Goal: Task Accomplishment & Management: Manage account settings

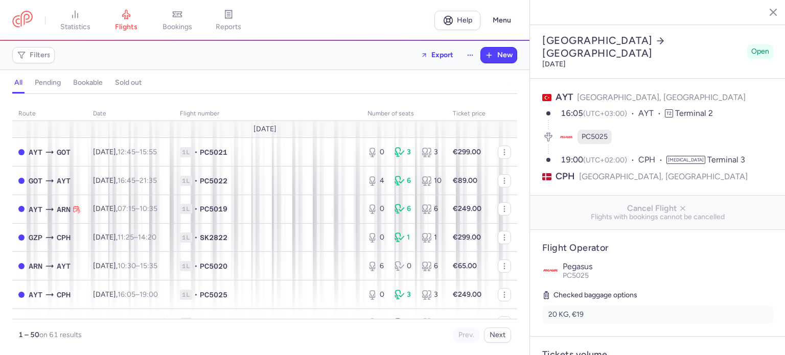
select select "days"
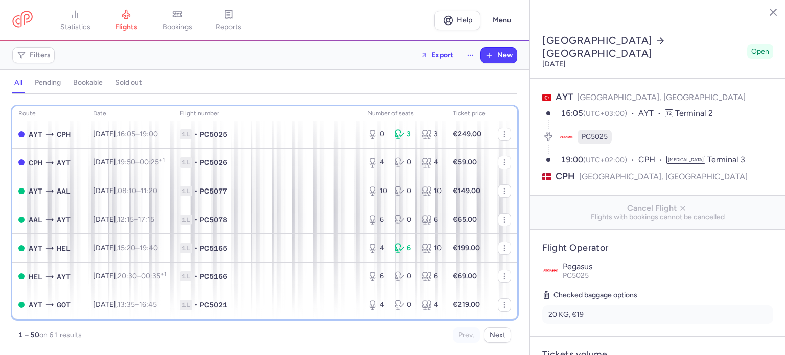
scroll to position [143, 0]
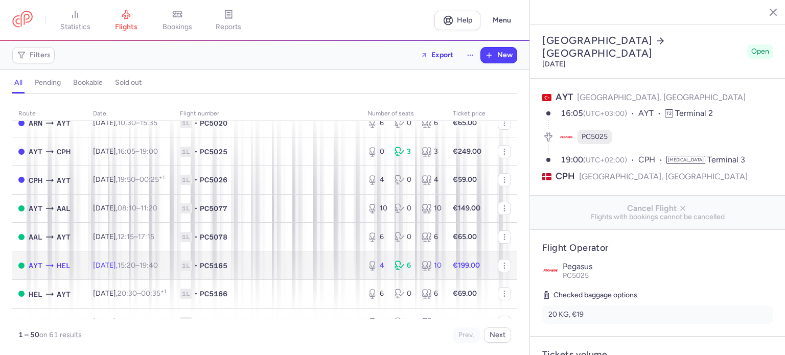
click at [460, 265] on td "€199.00" at bounding box center [469, 265] width 45 height 29
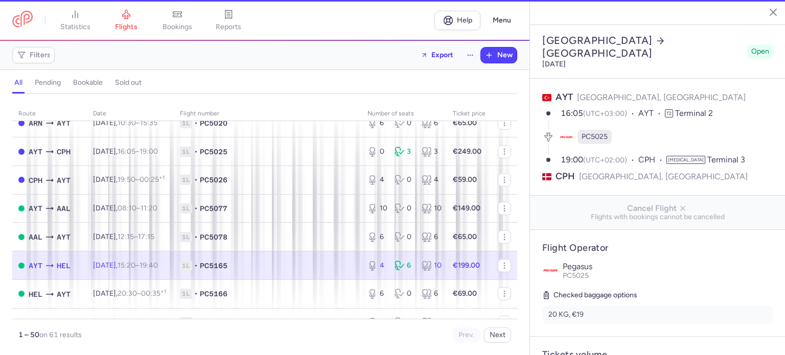
type input "20"
select select "hours"
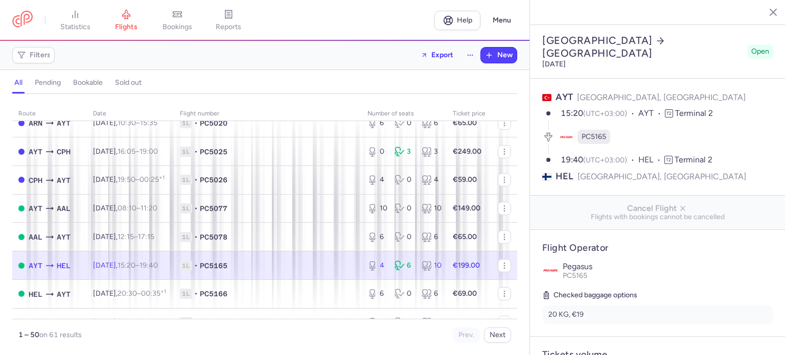
scroll to position [311, 0]
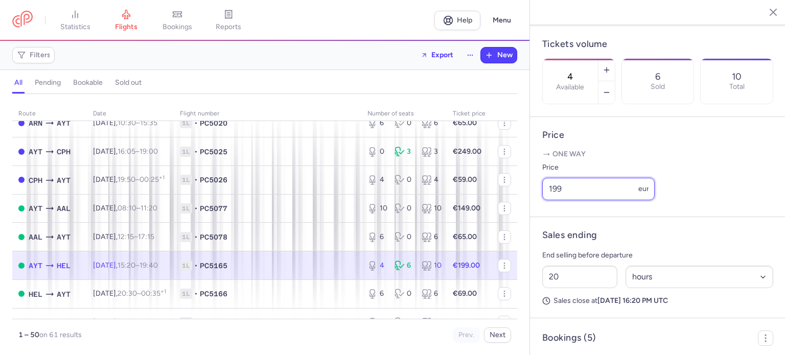
click at [556, 200] on input "199" at bounding box center [598, 189] width 112 height 22
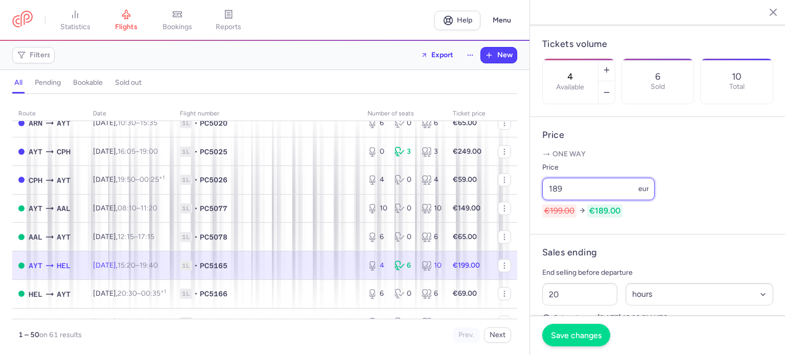
type input "189"
click at [571, 333] on span "Save changes" at bounding box center [576, 335] width 51 height 9
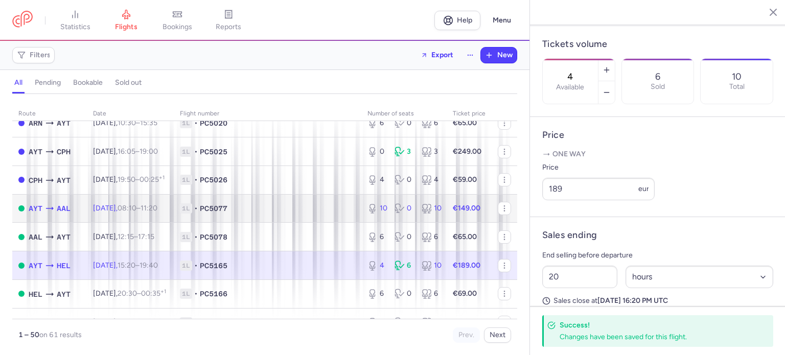
click at [453, 213] on strong "€149.00" at bounding box center [467, 208] width 28 height 9
click at [454, 213] on strong "€149.00" at bounding box center [467, 208] width 28 height 9
click at [295, 213] on span "1L • PC5077" at bounding box center [267, 208] width 175 height 10
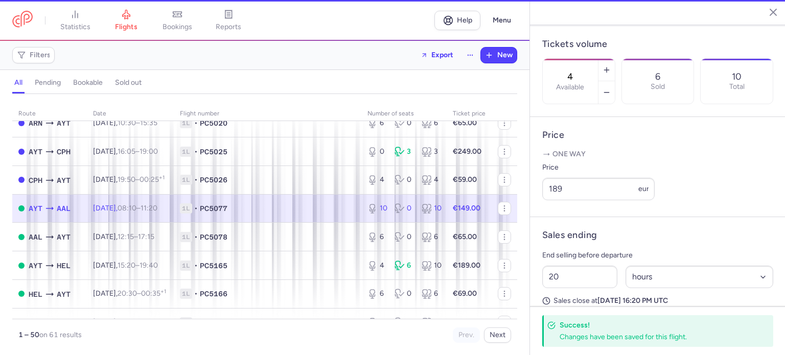
type input "10"
type input "13"
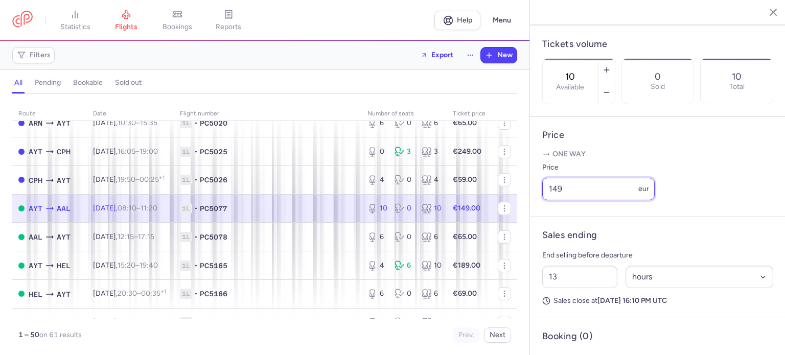
click at [558, 200] on input "149" at bounding box center [598, 189] width 112 height 22
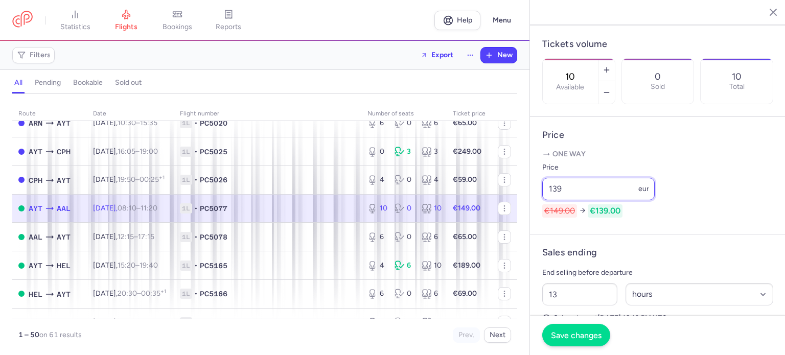
type input "139"
click at [566, 333] on span "Save changes" at bounding box center [576, 335] width 51 height 9
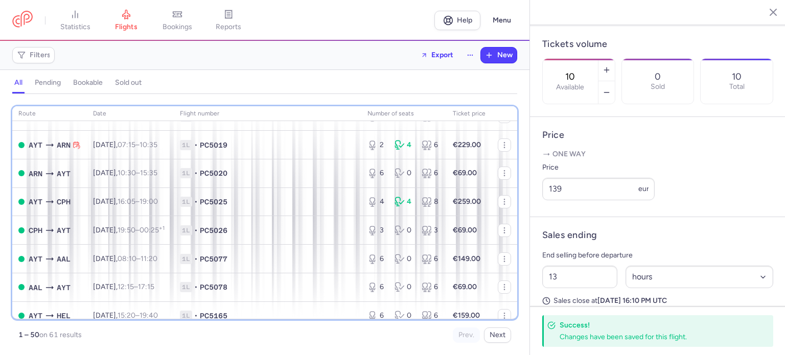
scroll to position [511, 0]
